Goal: Information Seeking & Learning: Learn about a topic

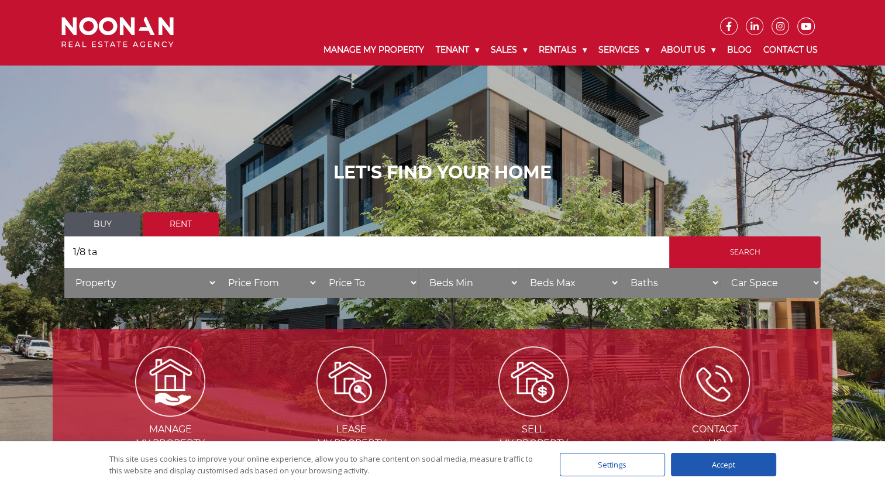
type input "1/8 ta"
click at [669, 236] on input "Search" at bounding box center [744, 252] width 151 height 32
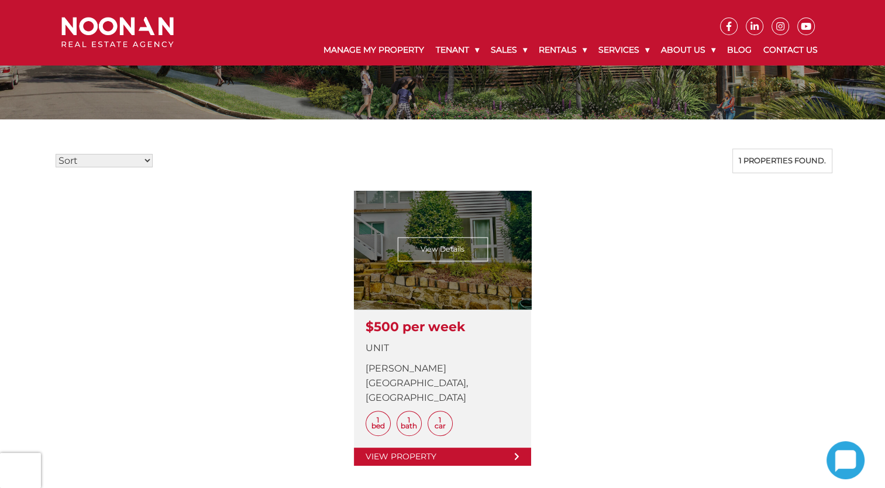
scroll to position [292, 0]
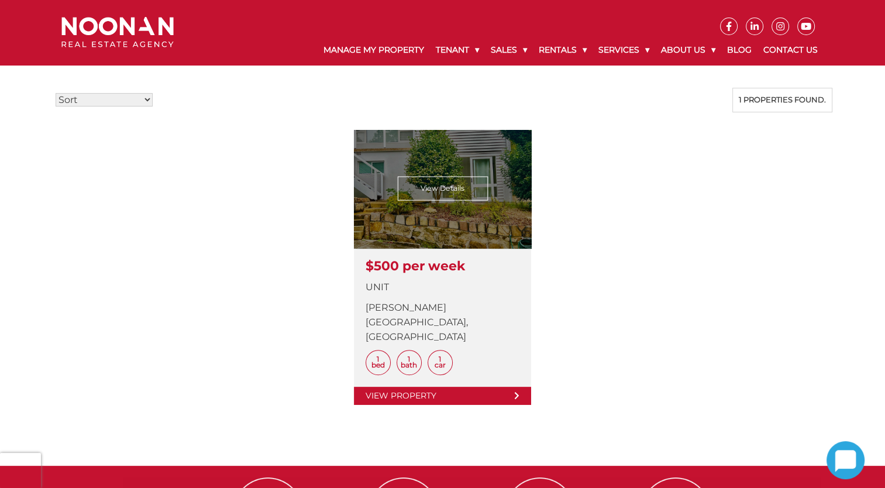
click at [479, 260] on link at bounding box center [442, 267] width 177 height 275
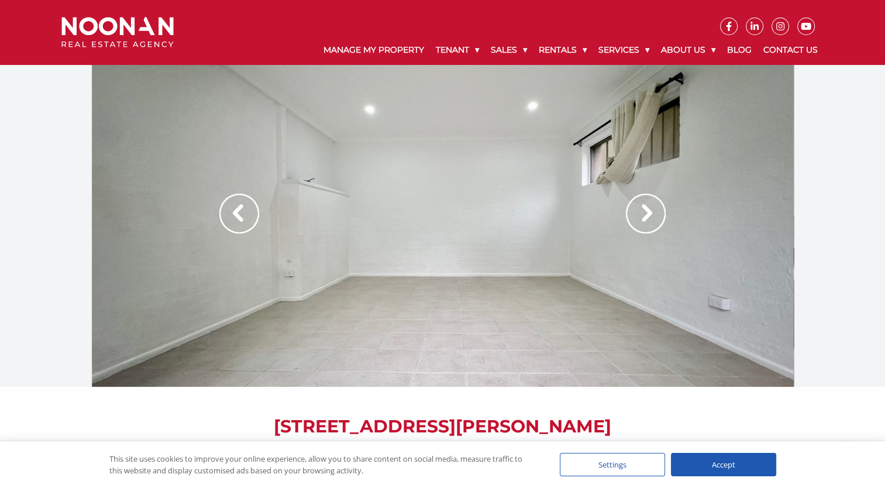
click at [246, 212] on img at bounding box center [239, 214] width 40 height 40
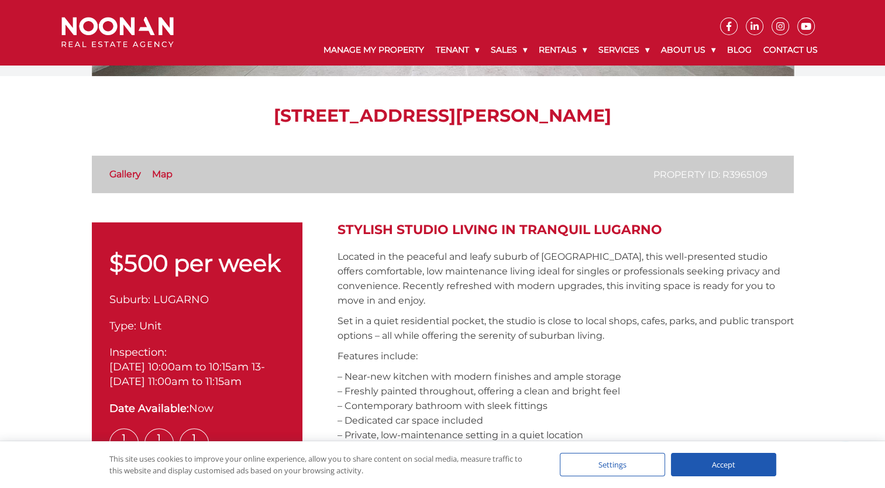
scroll to position [175, 0]
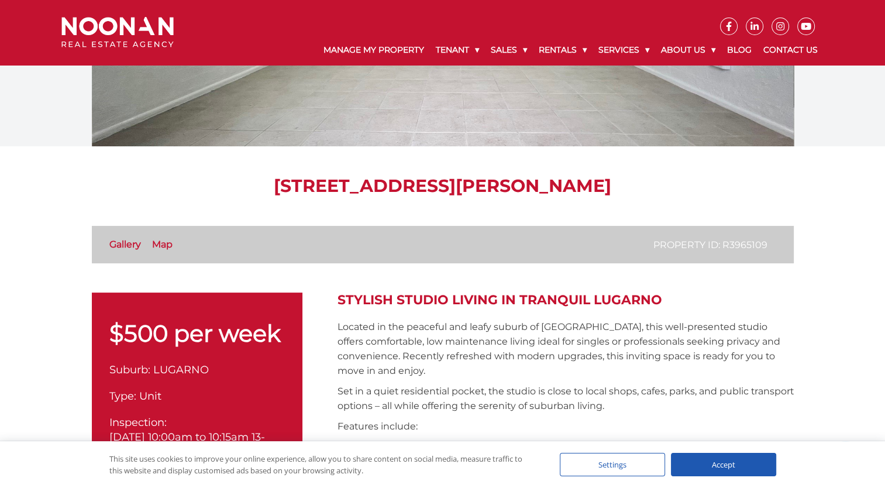
click at [126, 242] on link "Gallery" at bounding box center [125, 244] width 32 height 11
